Goal: Task Accomplishment & Management: Use online tool/utility

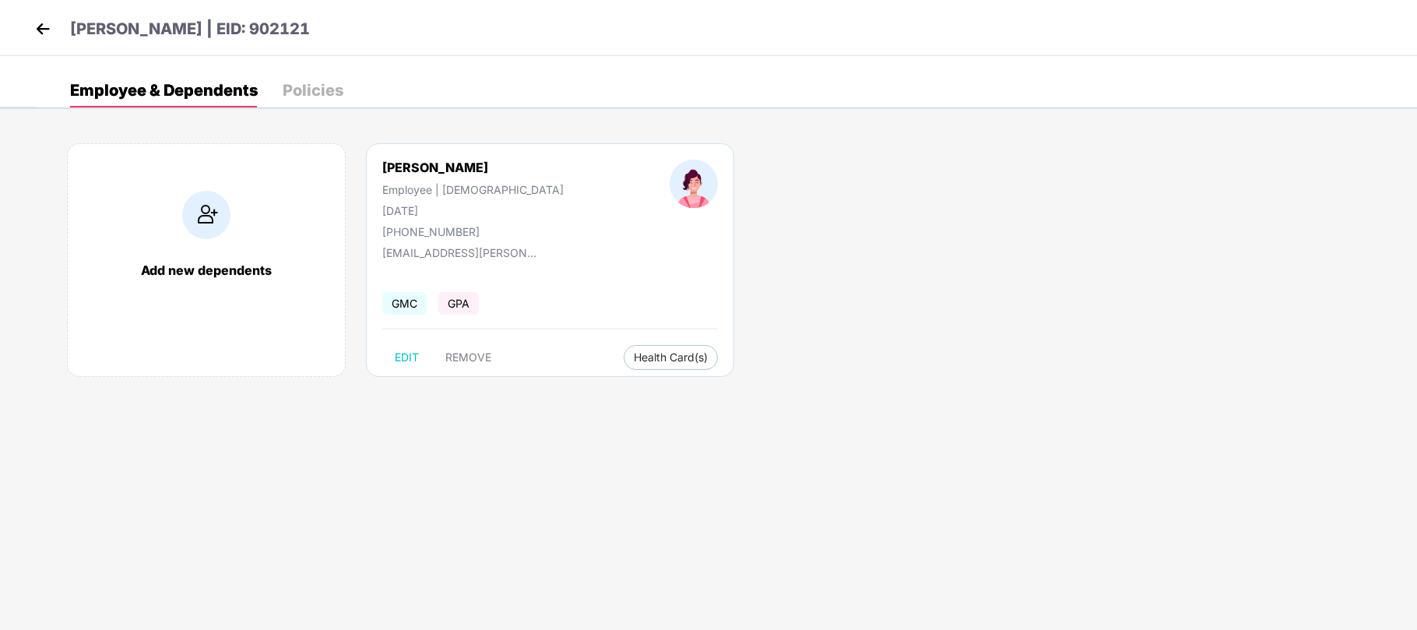
click at [37, 30] on img at bounding box center [42, 28] width 23 height 23
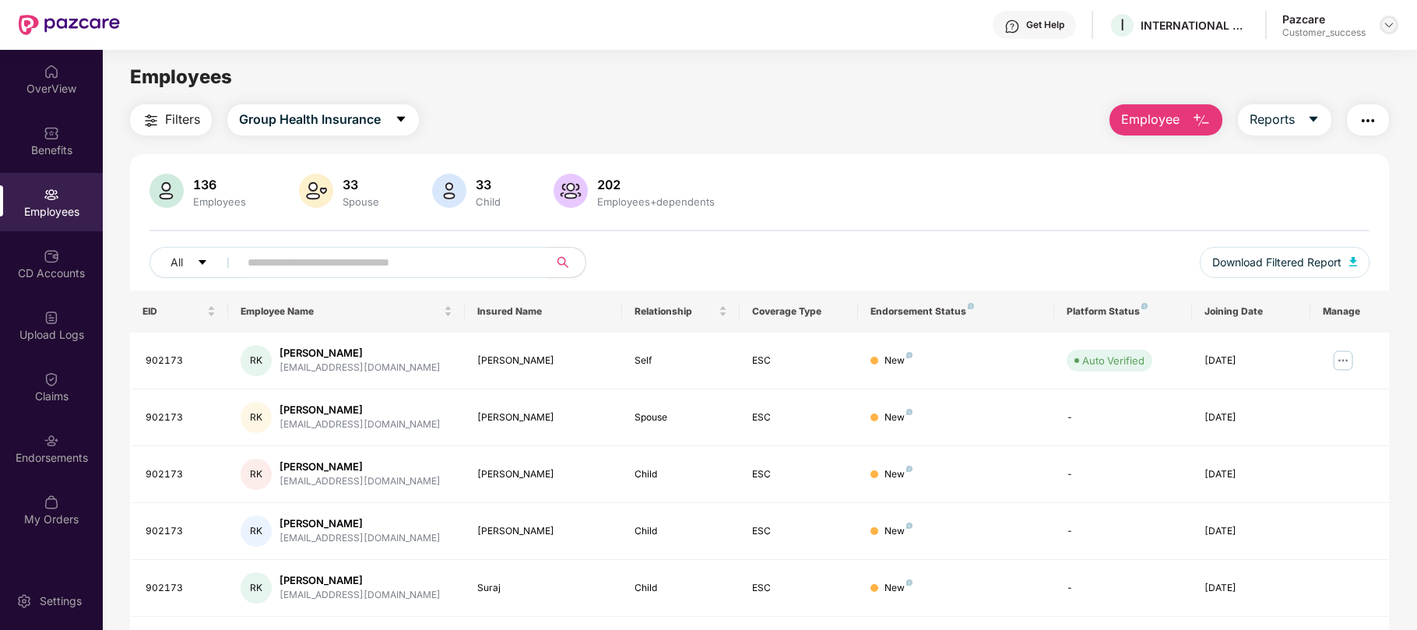
click at [1384, 19] on img at bounding box center [1388, 25] width 12 height 12
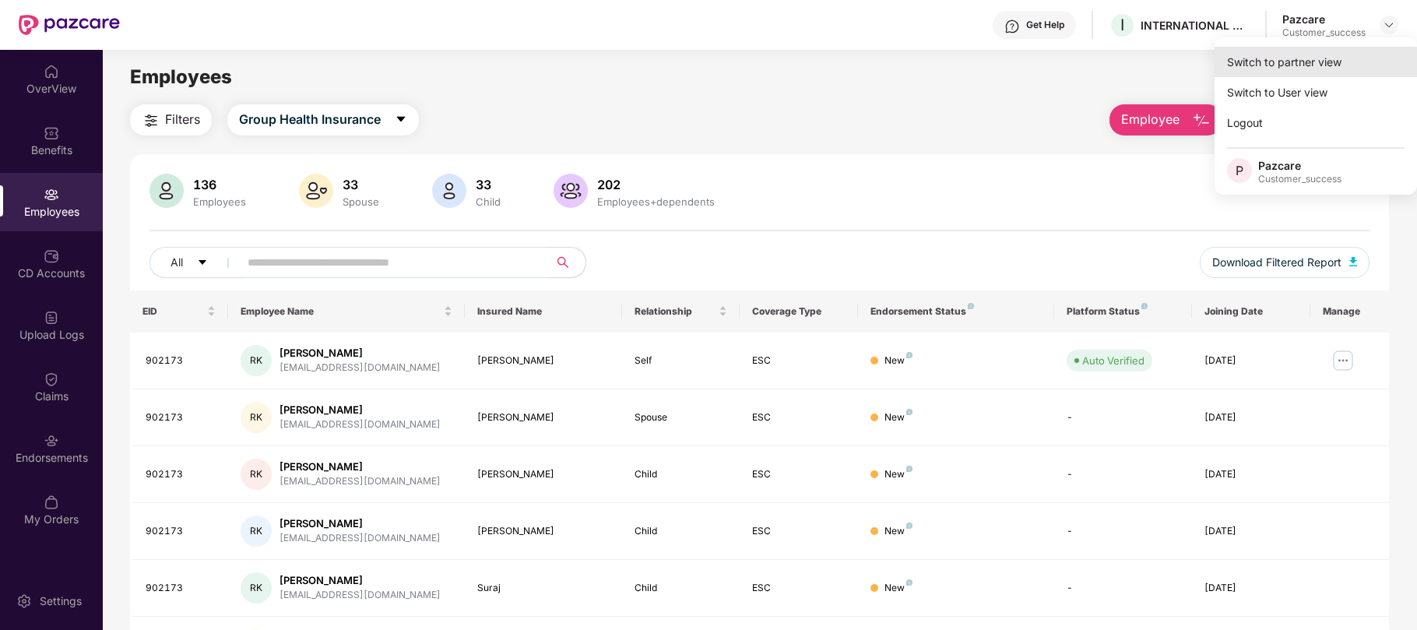
click at [1333, 58] on div "Switch to partner view" at bounding box center [1315, 62] width 202 height 30
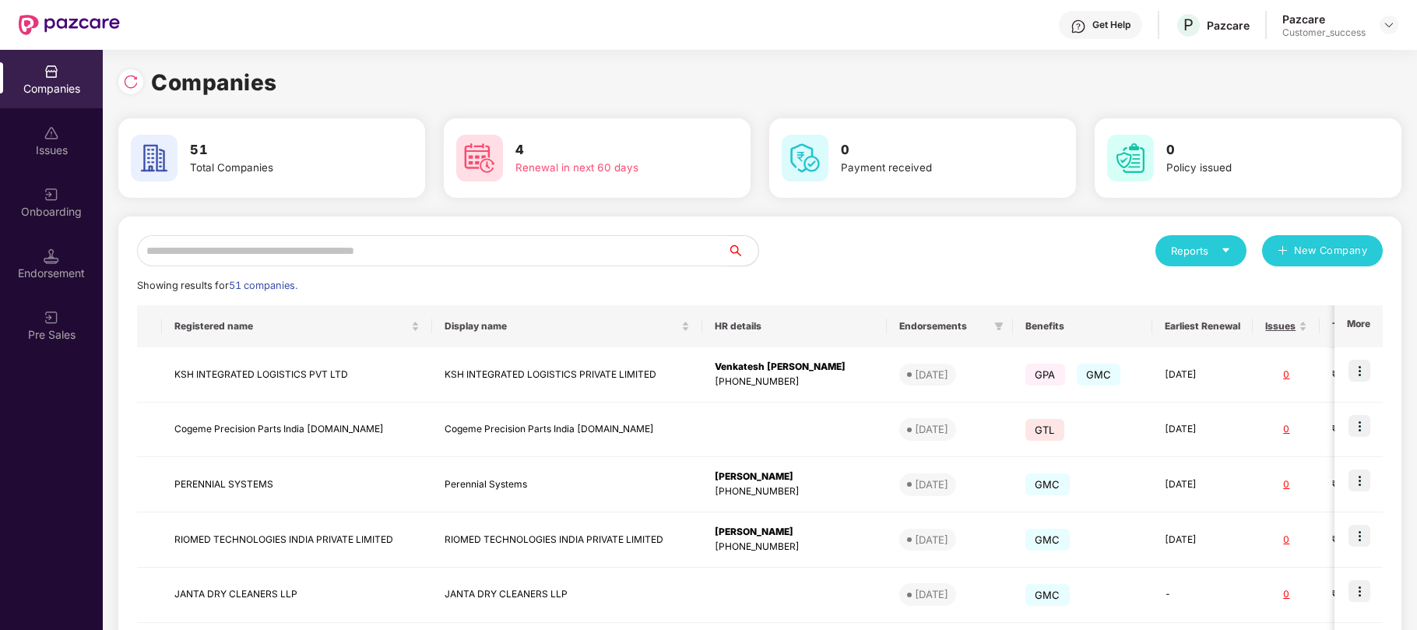
click at [500, 250] on input "text" at bounding box center [432, 250] width 590 height 31
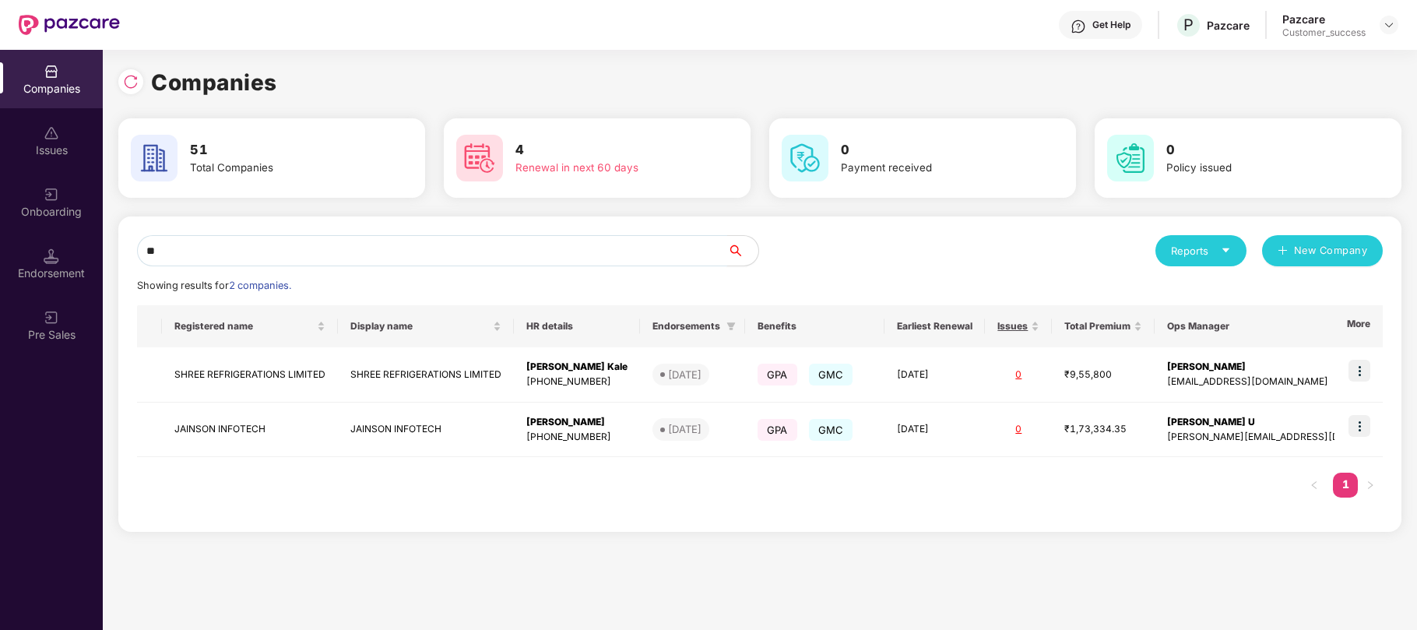
type input "*"
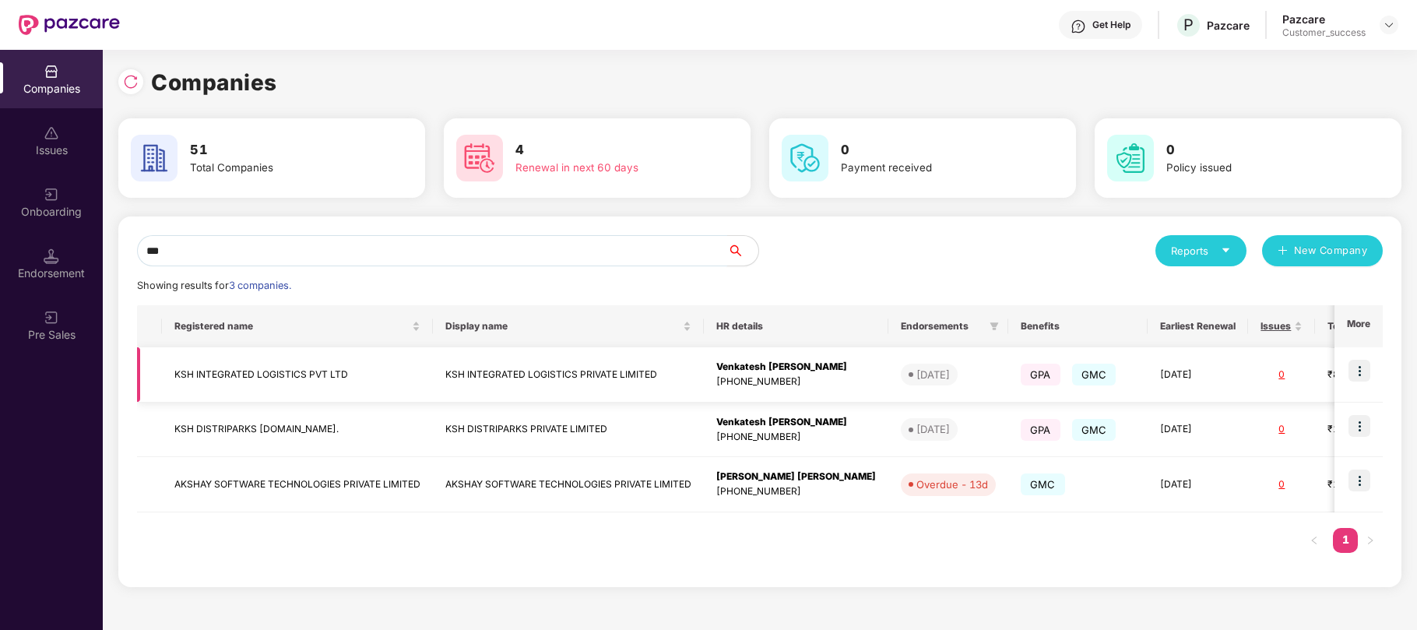
type input "***"
click at [1361, 374] on img at bounding box center [1359, 371] width 22 height 22
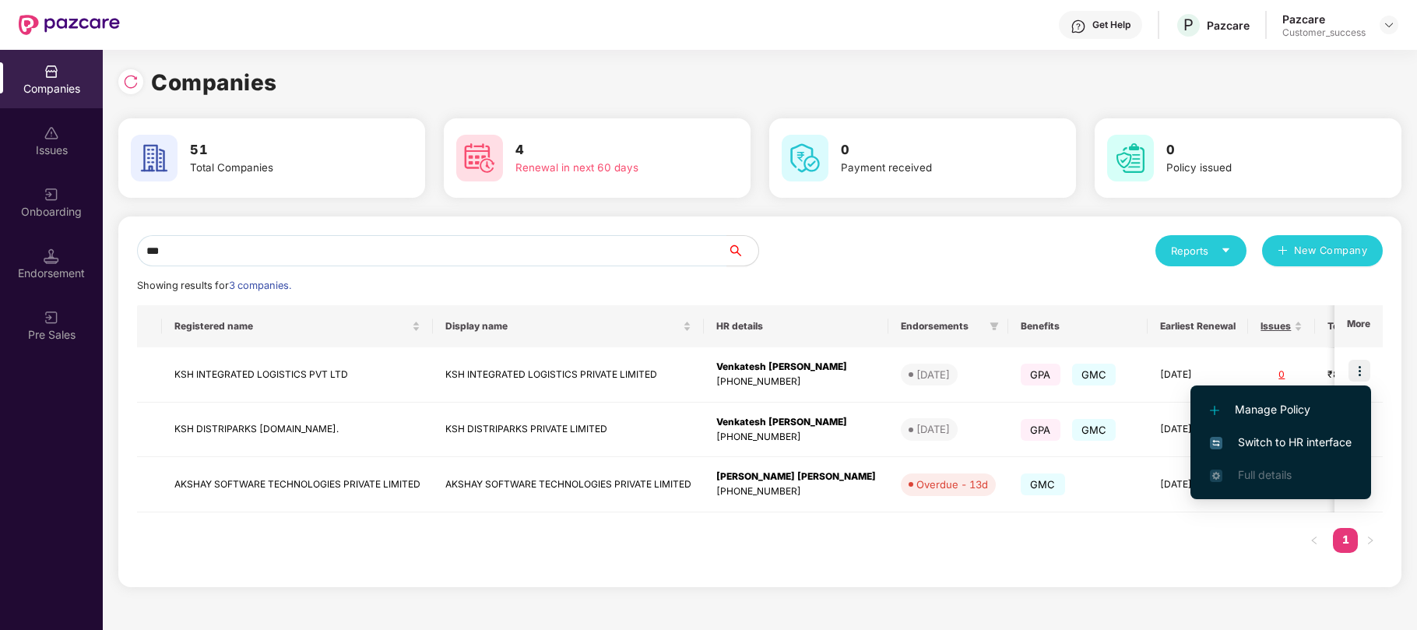
click at [1302, 439] on span "Switch to HR interface" at bounding box center [1281, 442] width 142 height 17
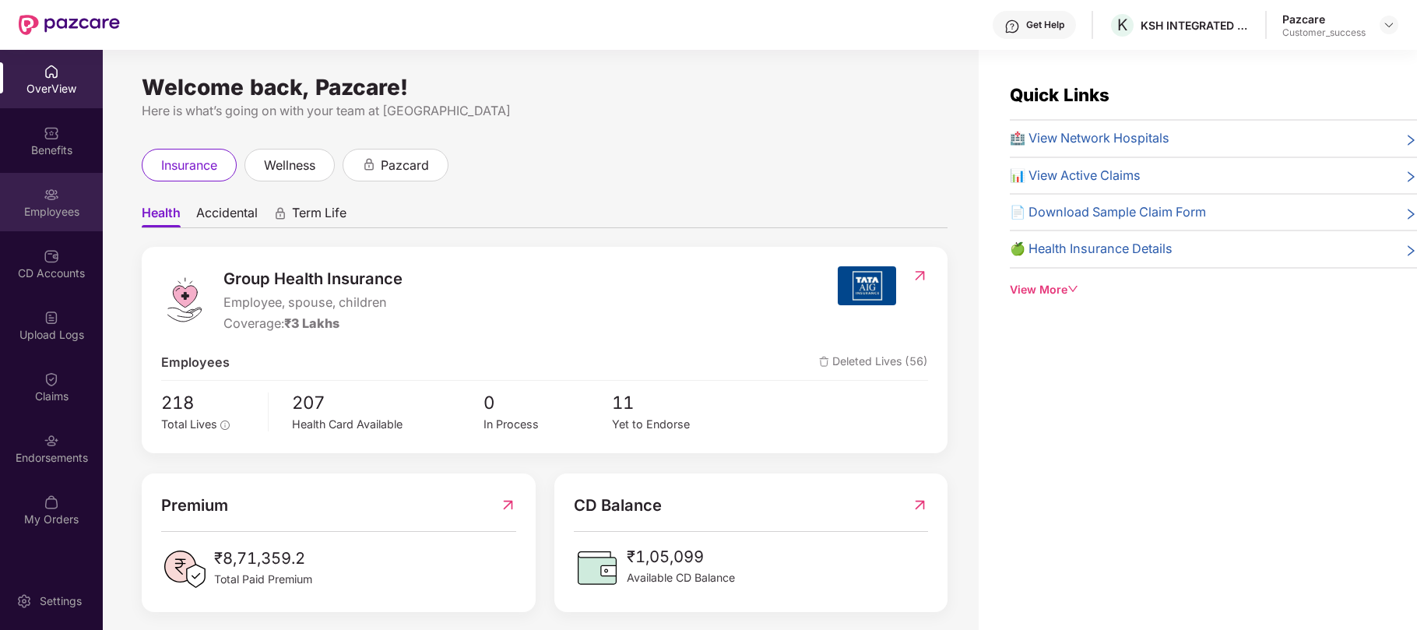
click at [32, 213] on div "Employees" at bounding box center [51, 212] width 103 height 16
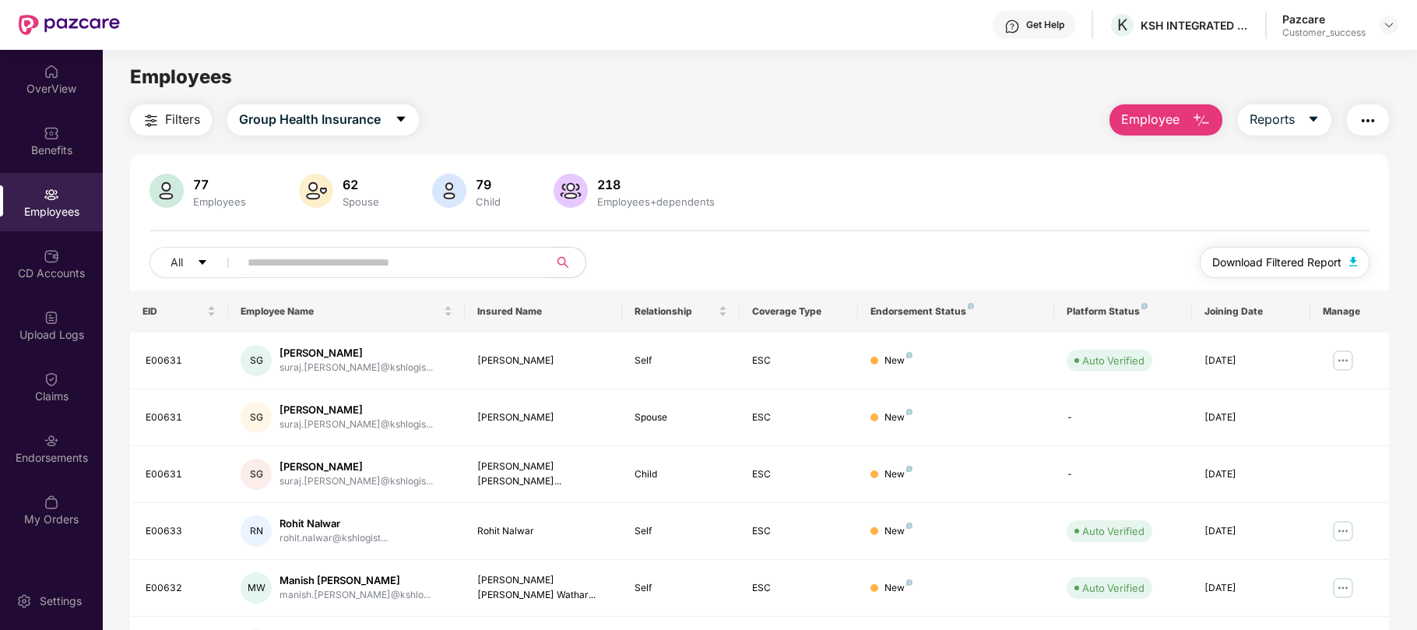
click at [1274, 265] on span "Download Filtered Report" at bounding box center [1276, 262] width 129 height 17
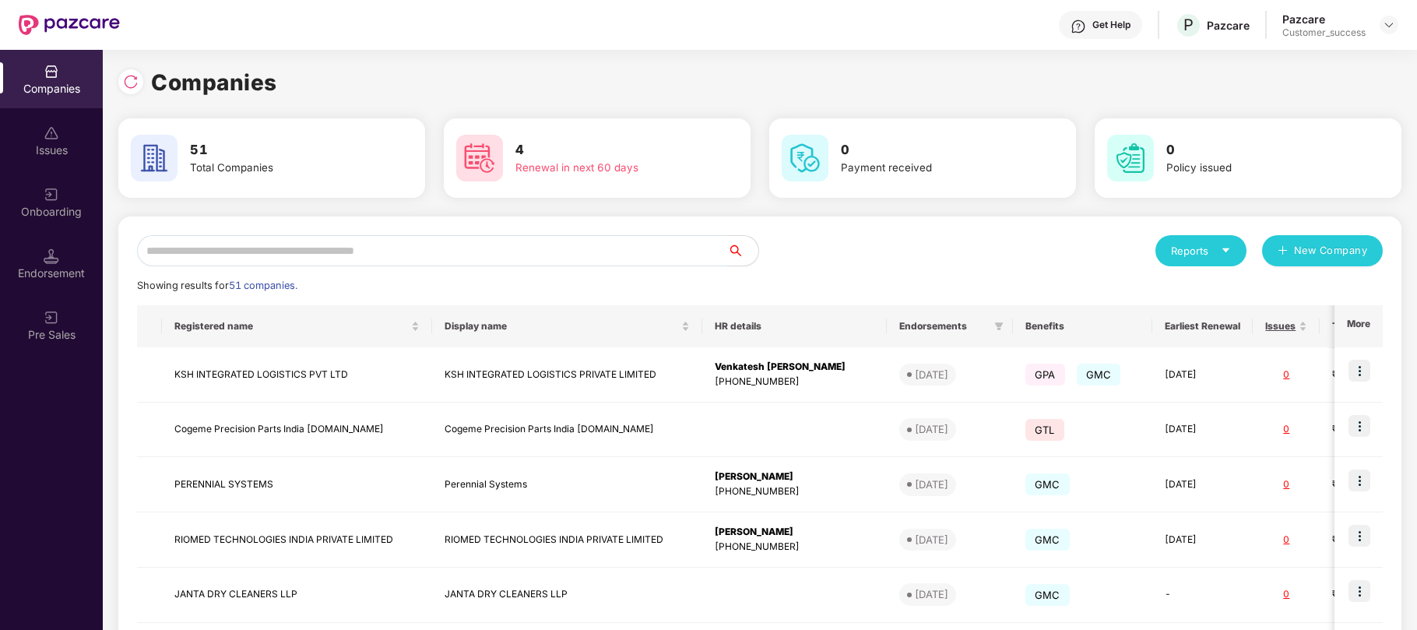
click at [346, 251] on input "text" at bounding box center [432, 250] width 590 height 31
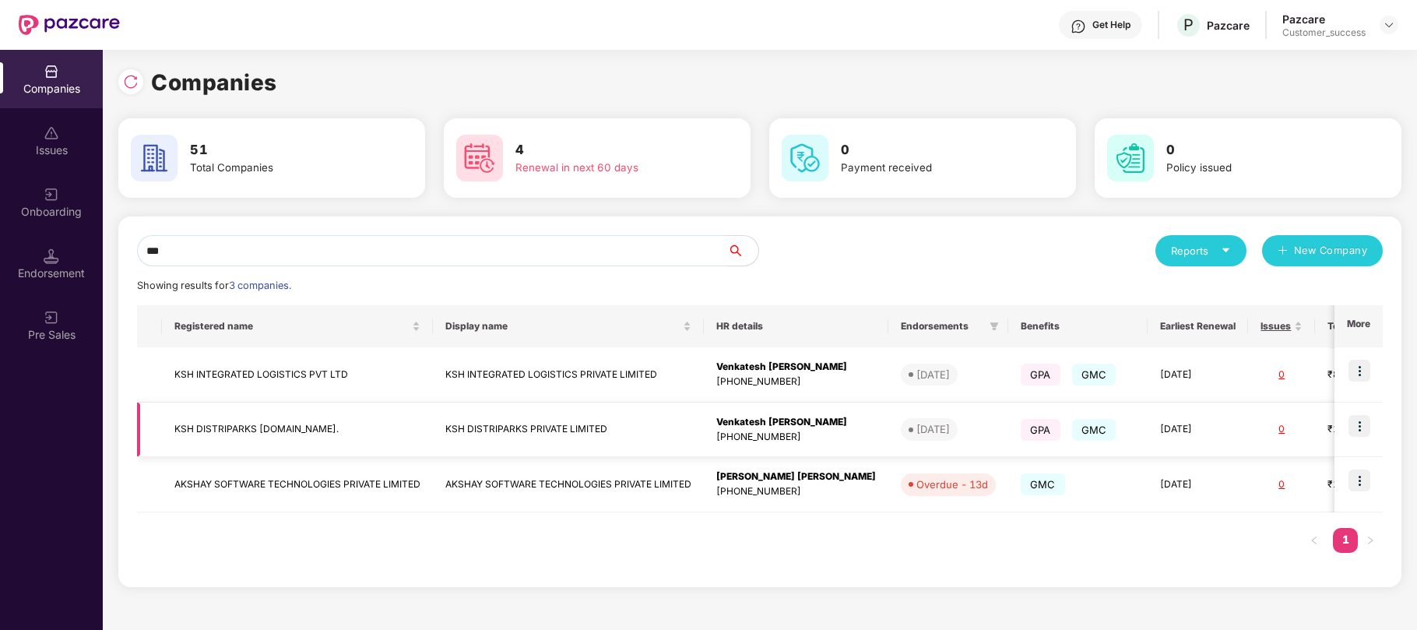
type input "***"
click at [1362, 417] on img at bounding box center [1359, 426] width 22 height 22
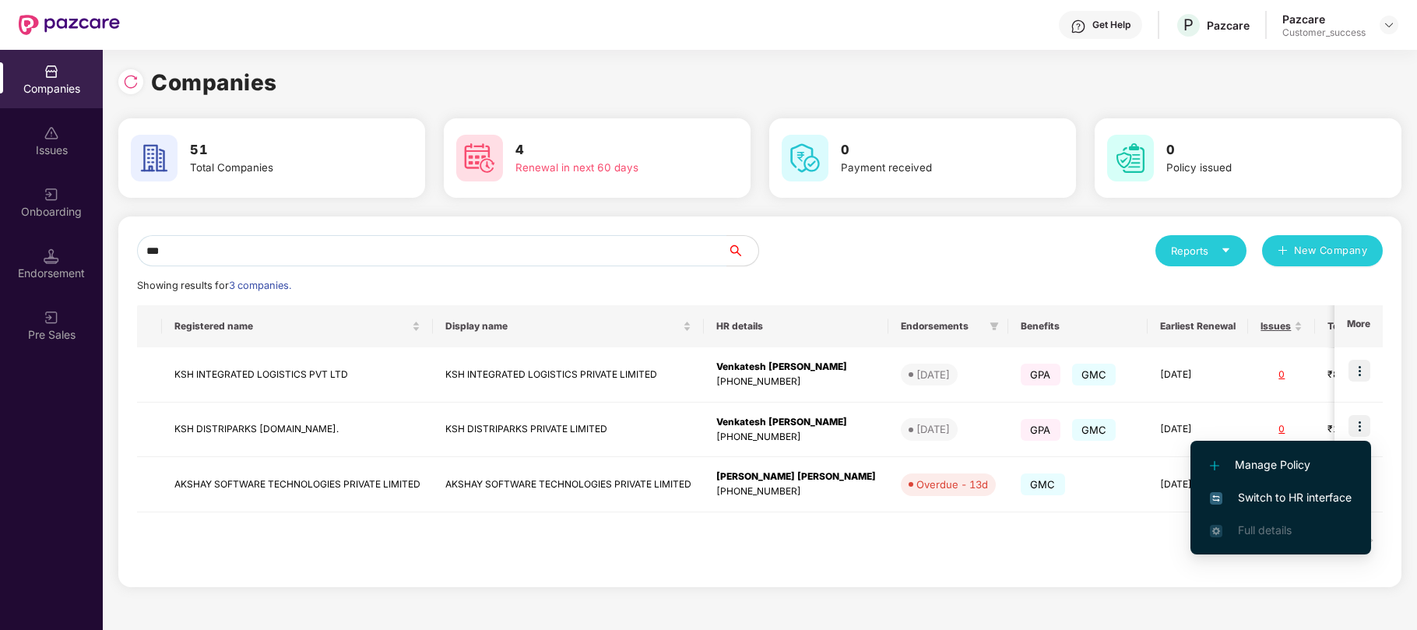
click at [1287, 493] on span "Switch to HR interface" at bounding box center [1281, 497] width 142 height 17
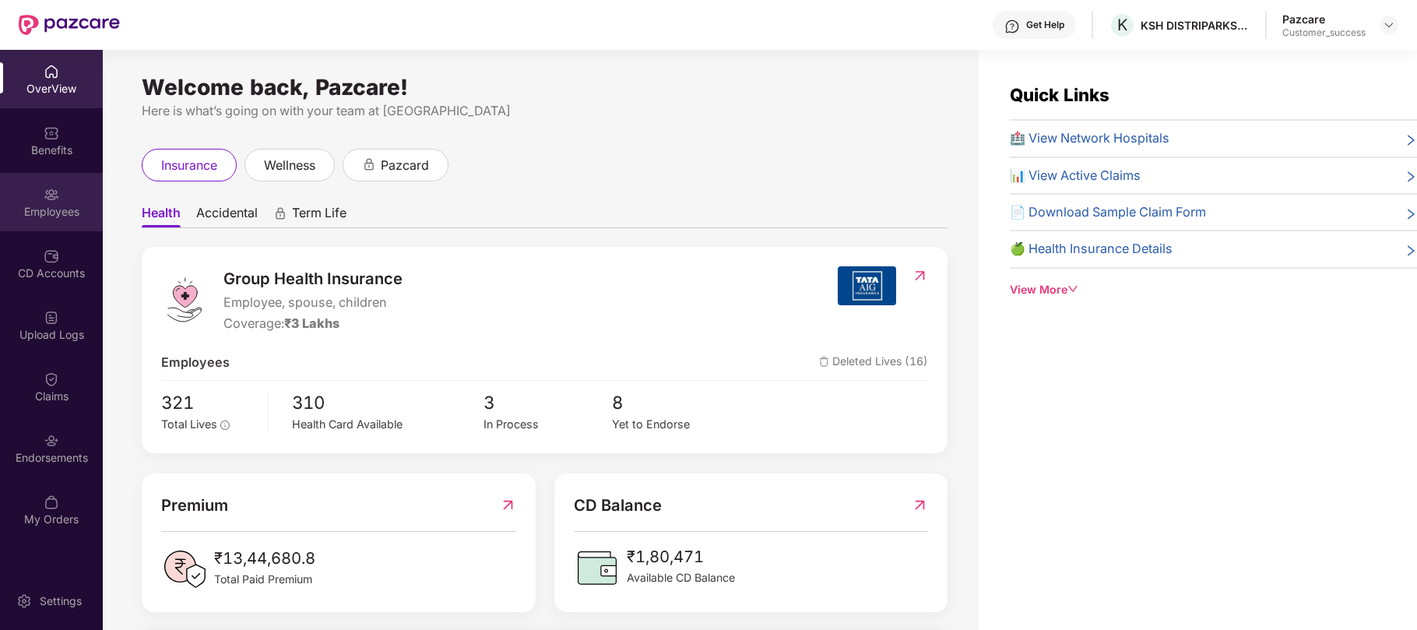
click at [66, 201] on div "Employees" at bounding box center [51, 202] width 103 height 58
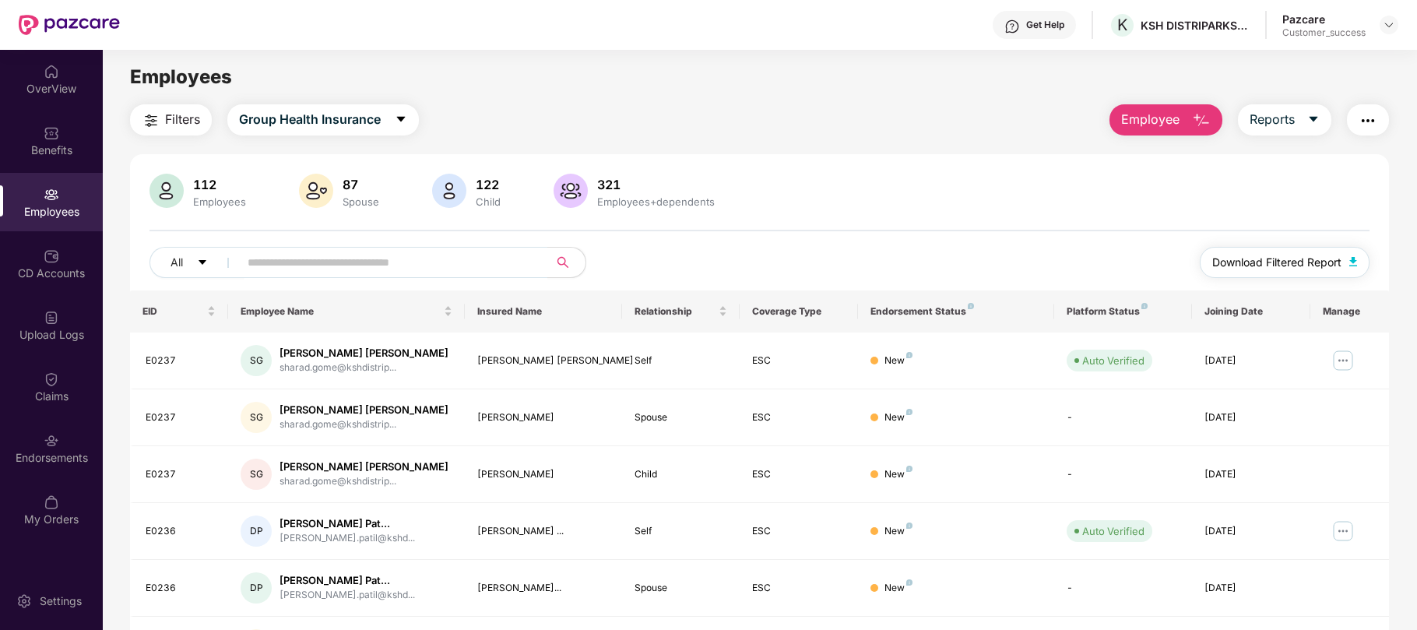
click at [1266, 260] on span "Download Filtered Report" at bounding box center [1276, 262] width 129 height 17
